Goal: Information Seeking & Learning: Learn about a topic

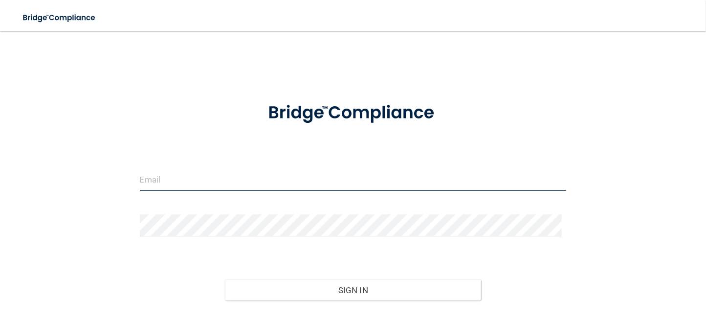
click at [217, 173] on input "email" at bounding box center [353, 180] width 427 height 22
type input "[EMAIL_ADDRESS][DOMAIN_NAME]"
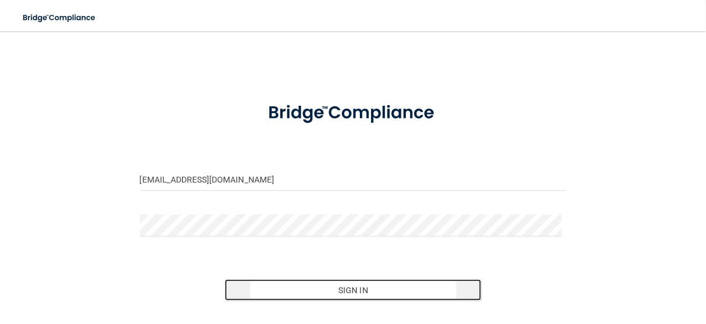
click at [313, 287] on button "Sign In" at bounding box center [353, 290] width 256 height 22
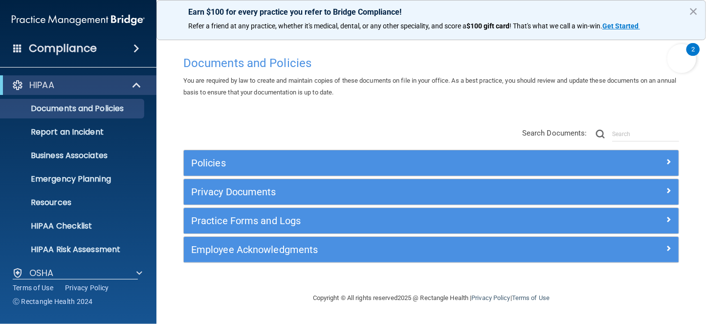
scroll to position [82, 0]
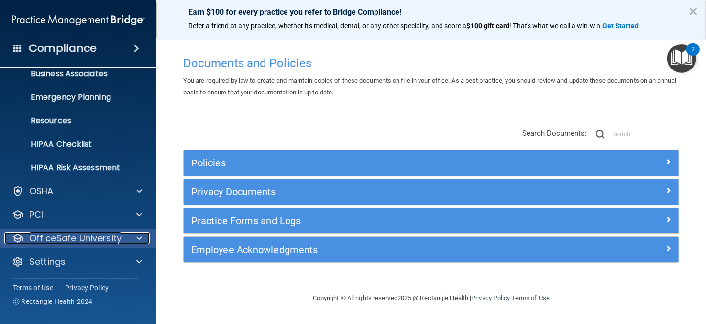
click at [137, 235] on span at bounding box center [140, 238] width 6 height 12
click at [74, 239] on p "OfficeSafe University" at bounding box center [75, 238] width 92 height 12
click at [139, 236] on span at bounding box center [140, 238] width 6 height 12
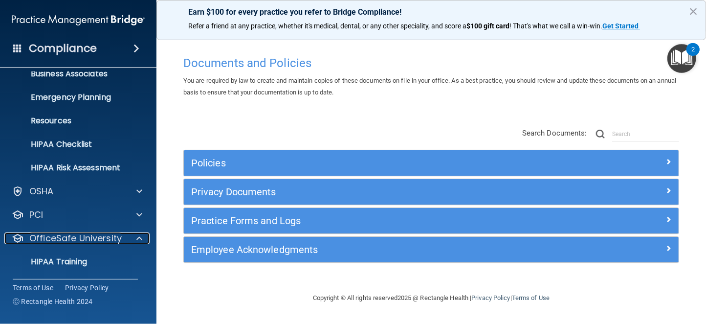
scroll to position [152, 0]
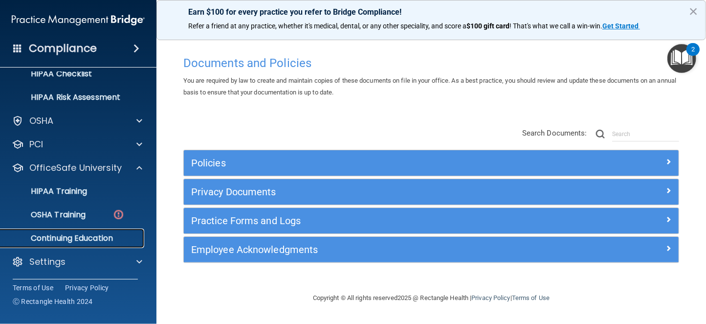
click at [93, 235] on p "Continuing Education" at bounding box center [73, 238] width 134 height 10
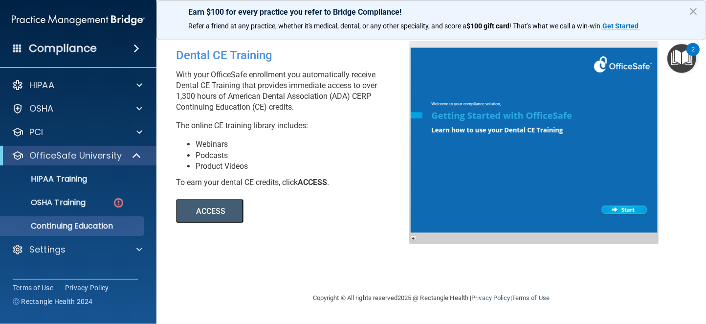
click at [212, 210] on button "ACCESS" at bounding box center [210, 210] width 68 height 23
click at [226, 208] on button "ACCESS" at bounding box center [210, 210] width 68 height 23
click at [136, 152] on span at bounding box center [138, 156] width 8 height 12
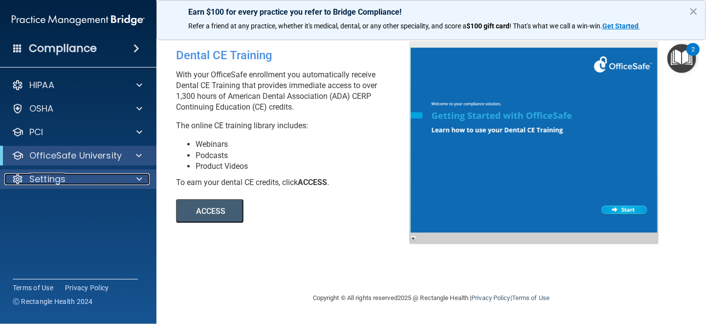
click at [145, 180] on div at bounding box center [138, 179] width 24 height 12
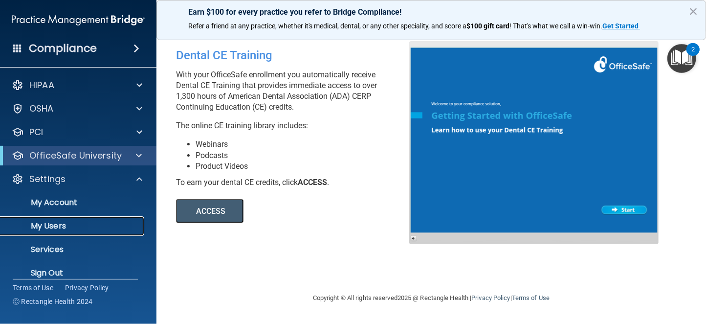
click at [55, 228] on p "My Users" at bounding box center [73, 226] width 134 height 10
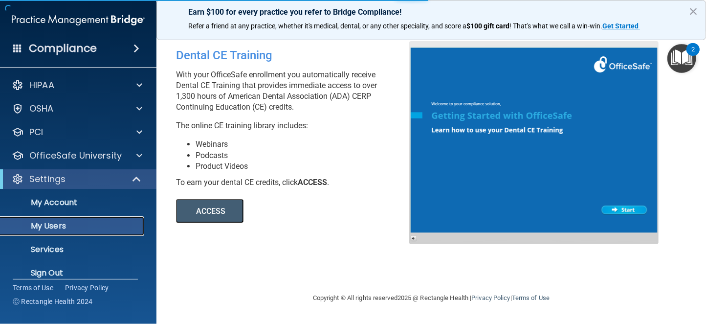
select select "20"
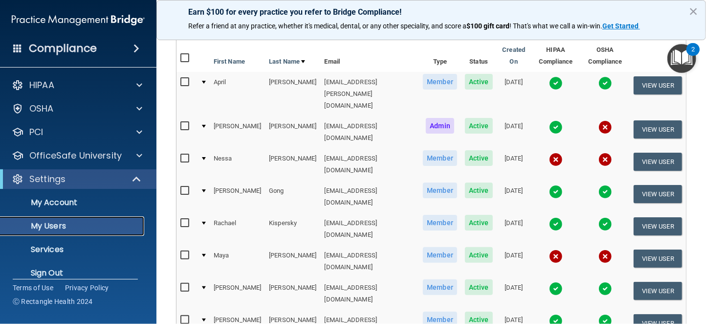
scroll to position [232, 0]
